Goal: Find specific page/section: Find specific page/section

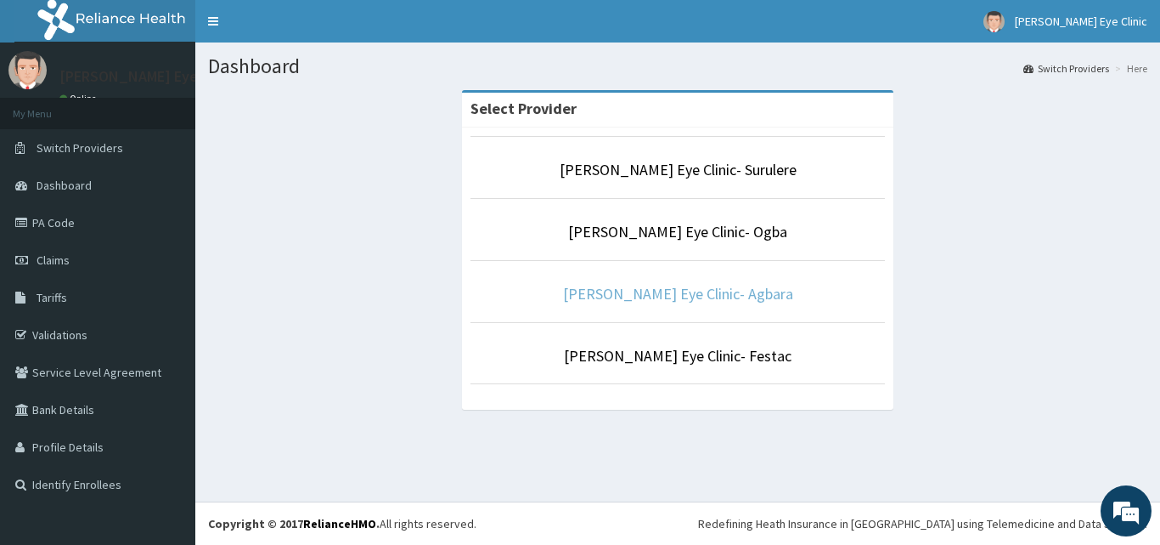
click at [618, 291] on link "[PERSON_NAME] Eye Clinic- Agbara" at bounding box center [678, 294] width 230 height 20
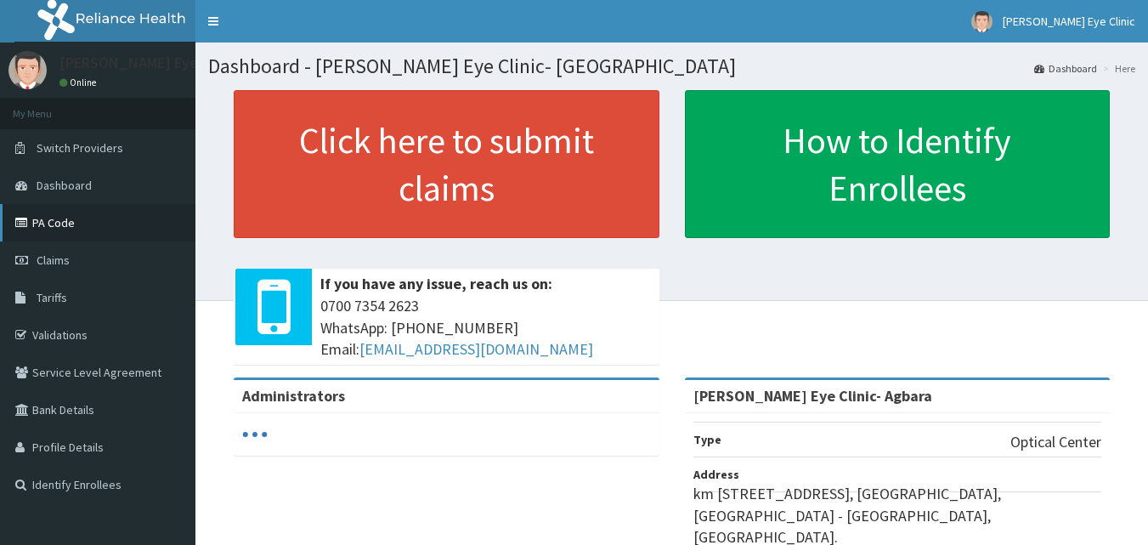
click at [72, 218] on link "PA Code" at bounding box center [97, 222] width 195 height 37
